Goal: Check status

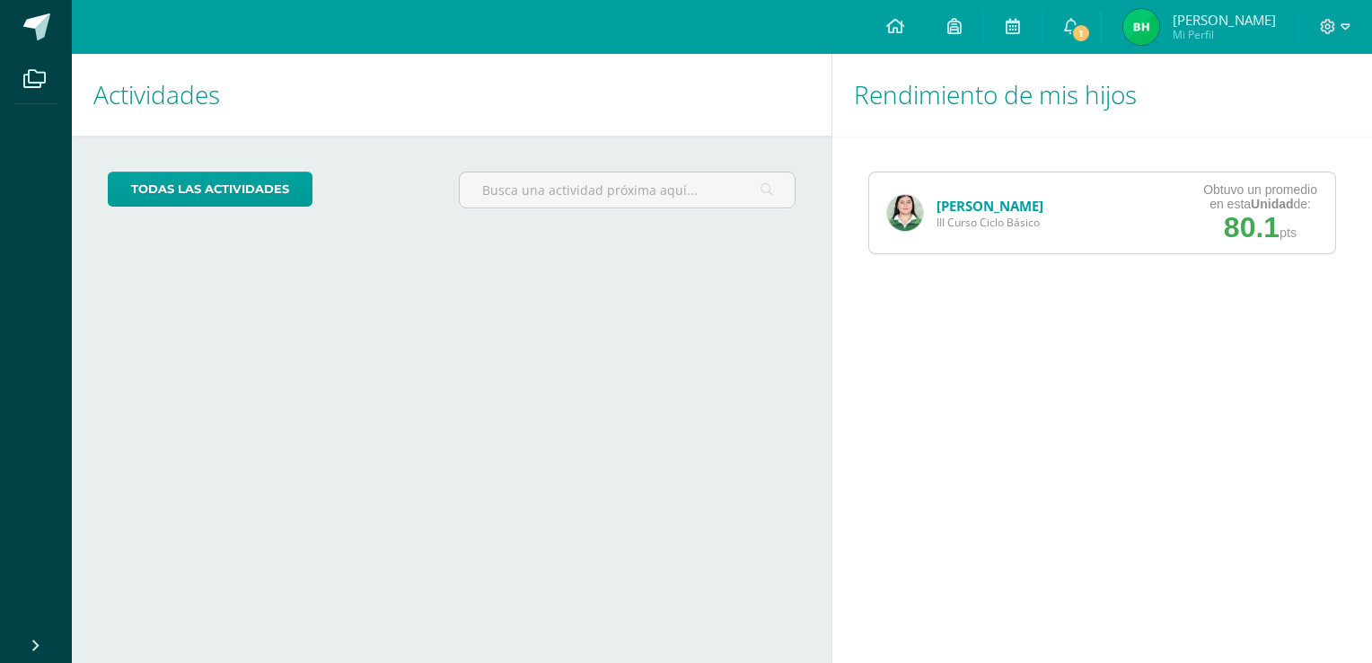
click at [949, 207] on link "[PERSON_NAME]" at bounding box center [990, 206] width 107 height 18
click at [894, 214] on img at bounding box center [905, 213] width 36 height 36
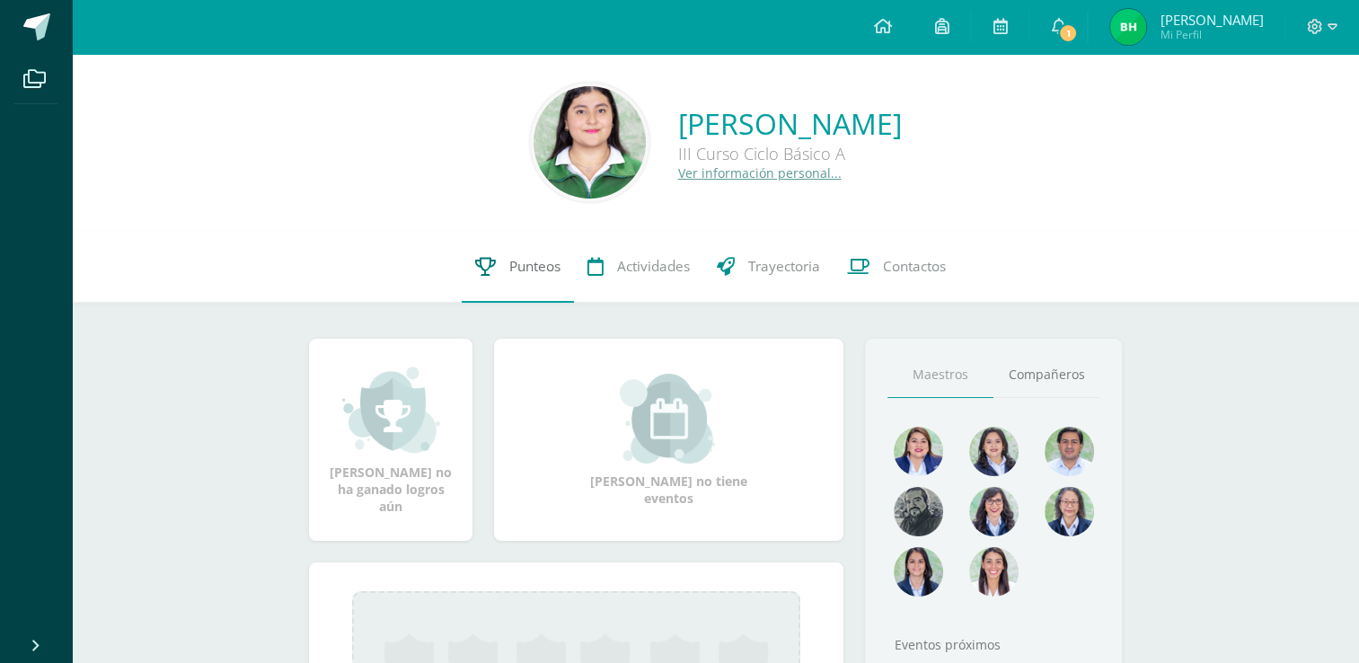
click at [545, 268] on span "Punteos" at bounding box center [534, 266] width 51 height 19
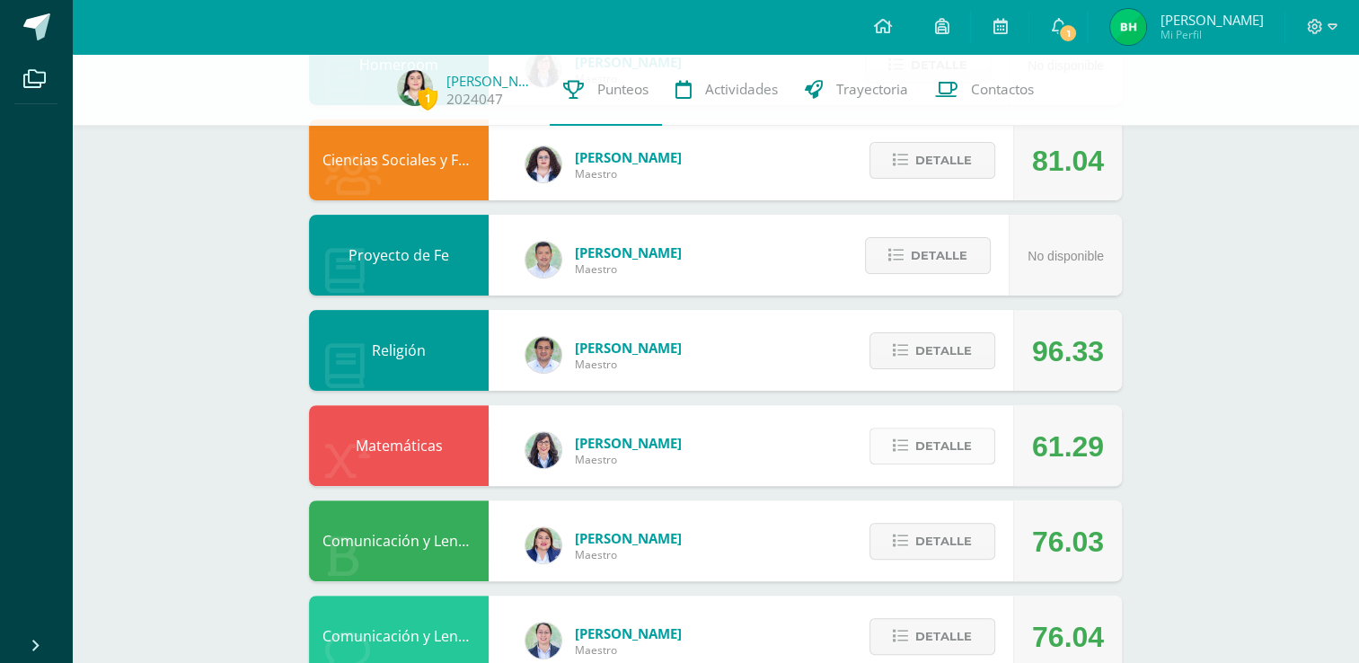
scroll to position [437, 0]
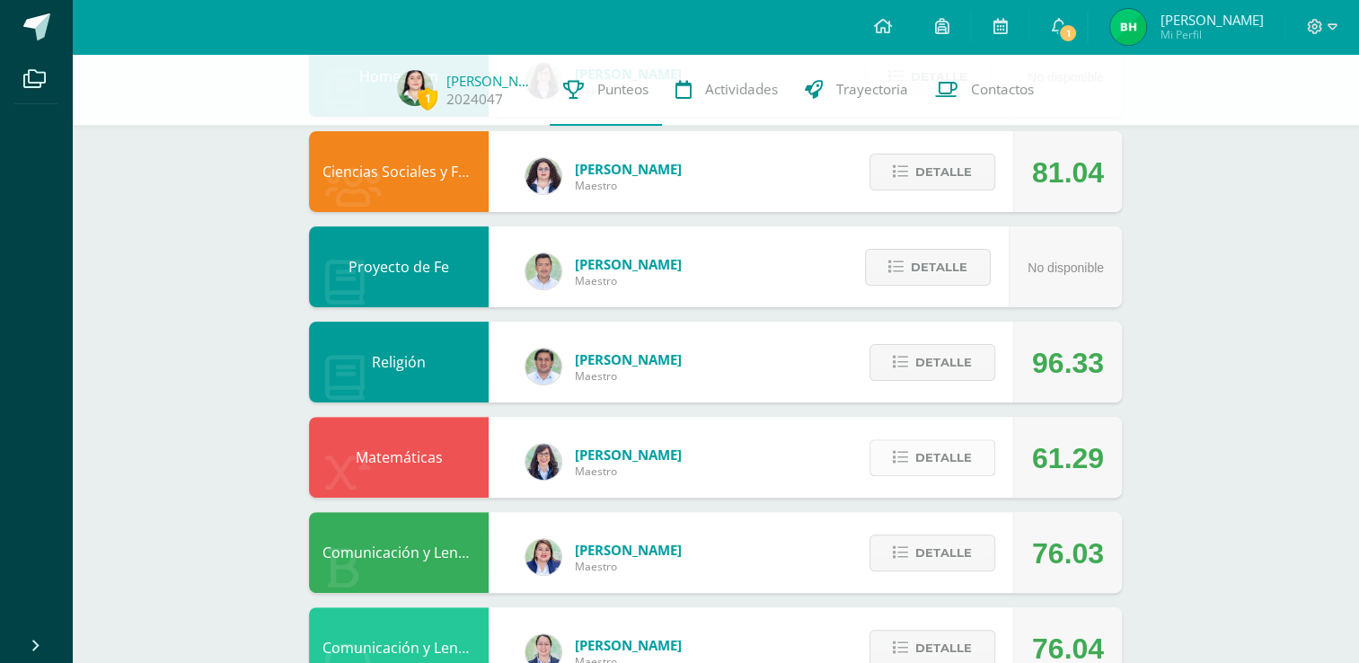
click at [925, 471] on span "Detalle" at bounding box center [943, 457] width 57 height 33
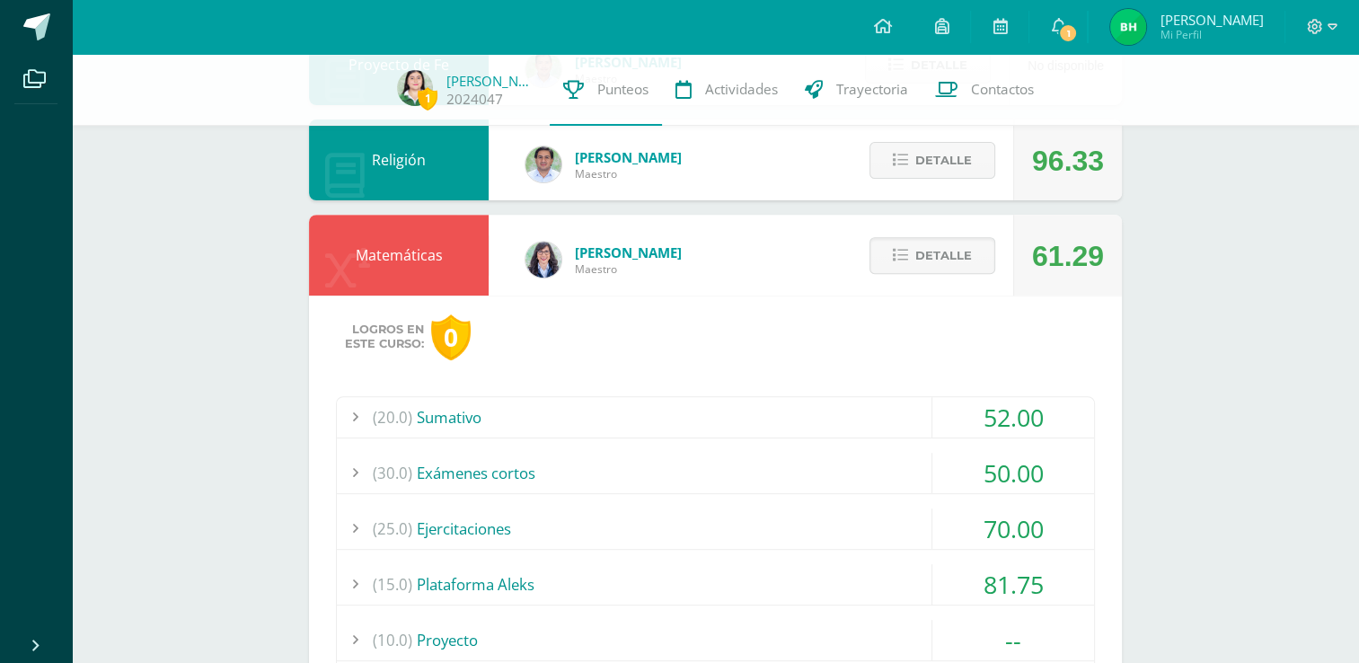
scroll to position [639, 0]
click at [814, 414] on div "(20.0) [GEOGRAPHIC_DATA]" at bounding box center [715, 417] width 757 height 40
